Goal: Navigation & Orientation: Find specific page/section

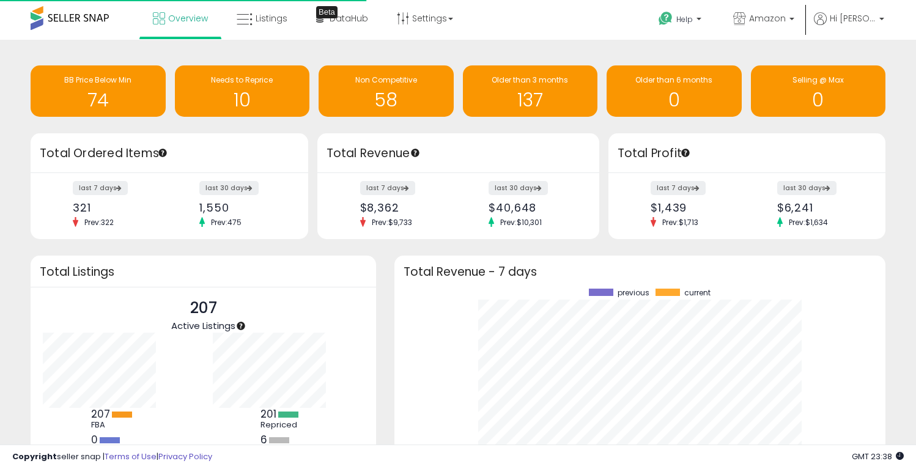
scroll to position [170, 466]
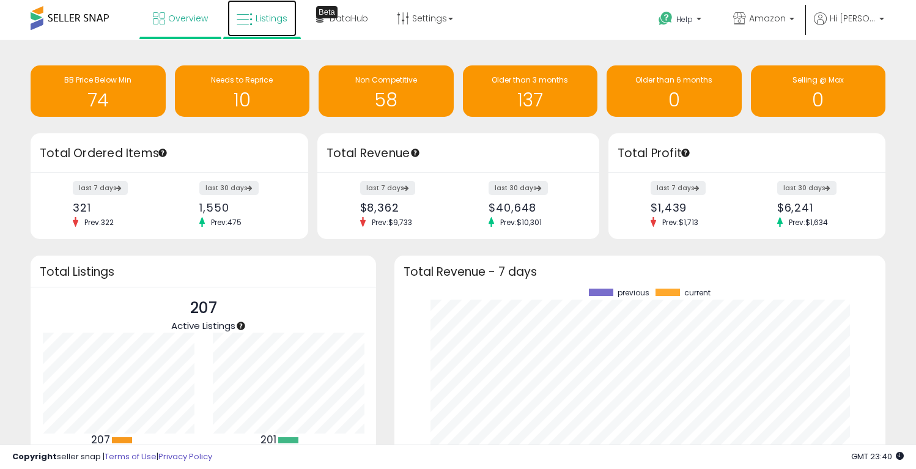
click at [262, 26] on link "Listings" at bounding box center [261, 18] width 69 height 37
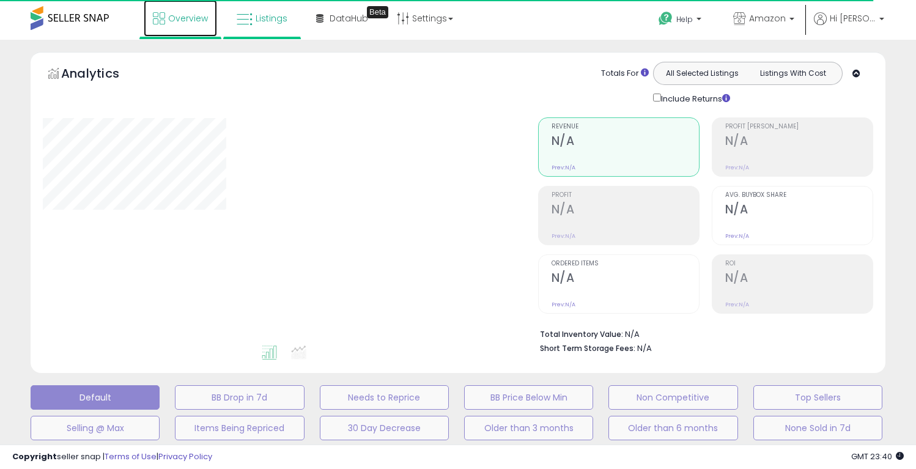
click at [173, 16] on span "Overview" at bounding box center [188, 18] width 40 height 12
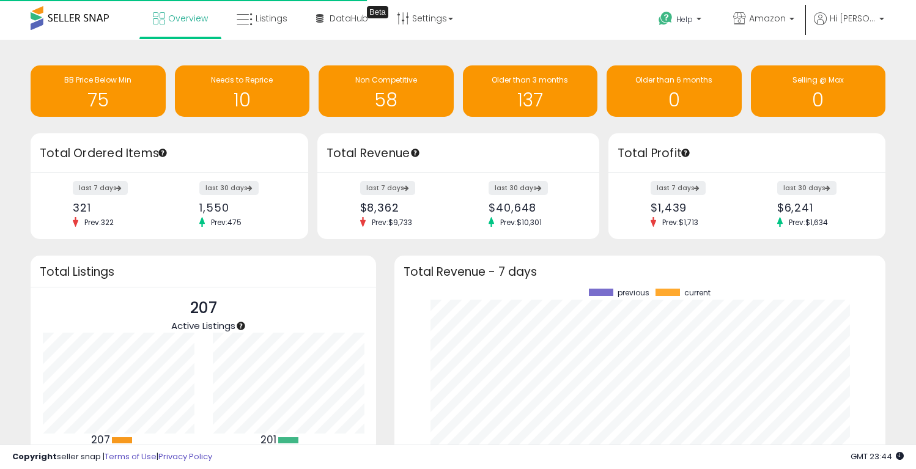
scroll to position [170, 466]
